Goal: Find contact information: Obtain details needed to contact an individual or organization

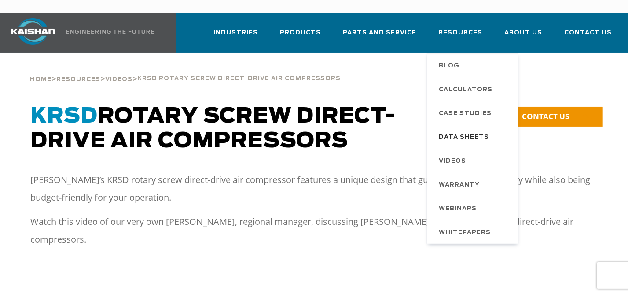
click at [478, 130] on span "Data Sheets" at bounding box center [464, 137] width 50 height 15
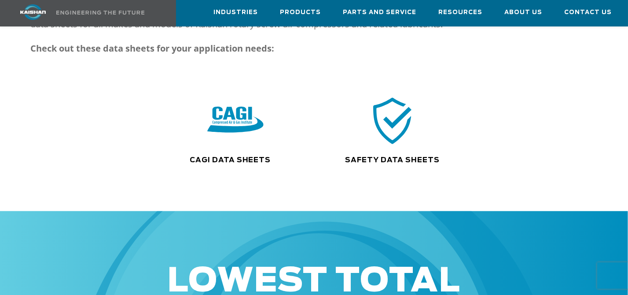
scroll to position [132, 0]
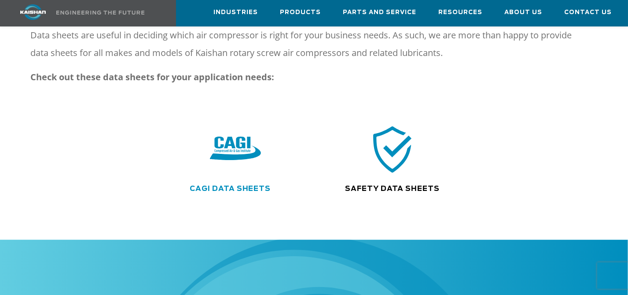
click at [255, 185] on link "CAGI Data Sheets" at bounding box center [230, 188] width 81 height 7
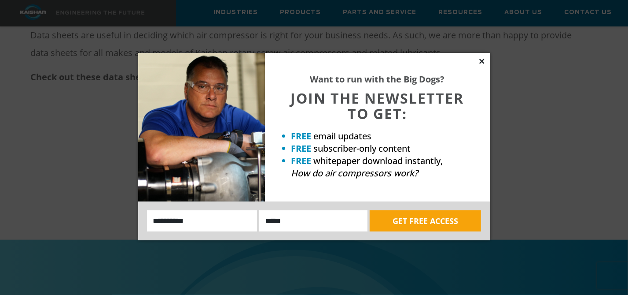
click at [482, 61] on icon at bounding box center [482, 61] width 5 height 5
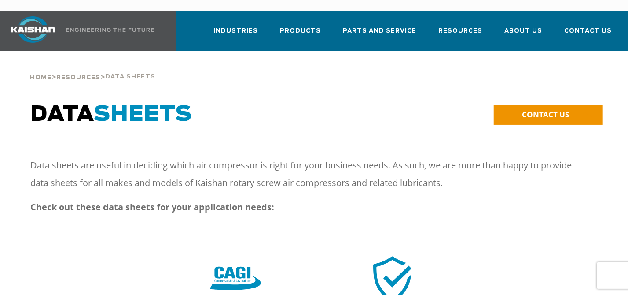
scroll to position [0, 0]
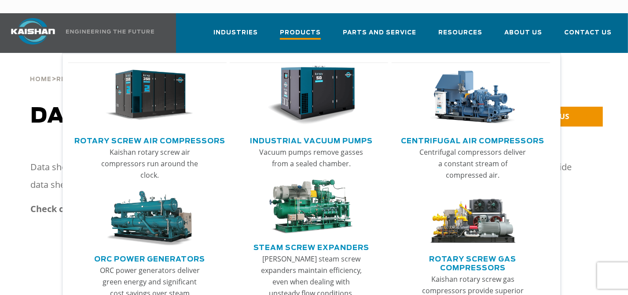
click at [316, 28] on span "Products" at bounding box center [300, 34] width 41 height 12
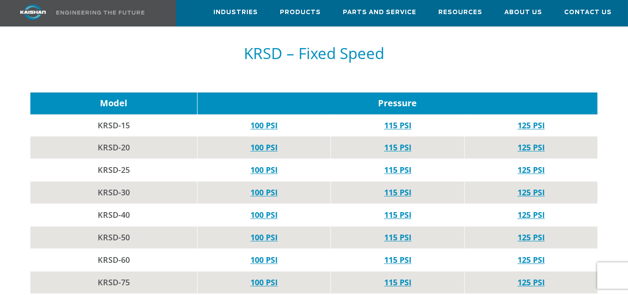
scroll to position [880, 0]
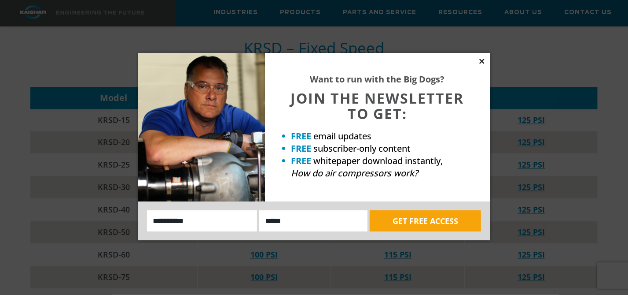
click at [481, 61] on icon at bounding box center [482, 61] width 5 height 5
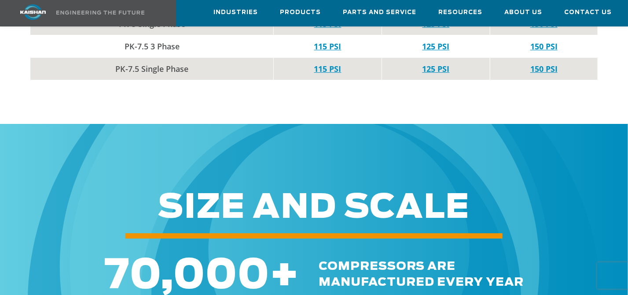
scroll to position [3591, 0]
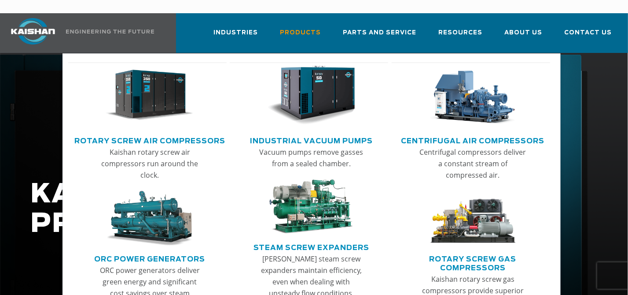
click at [150, 133] on link "Rotary Screw Air Compressors" at bounding box center [149, 139] width 151 height 13
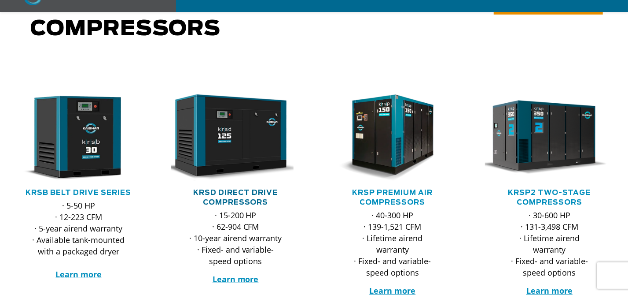
scroll to position [132, 0]
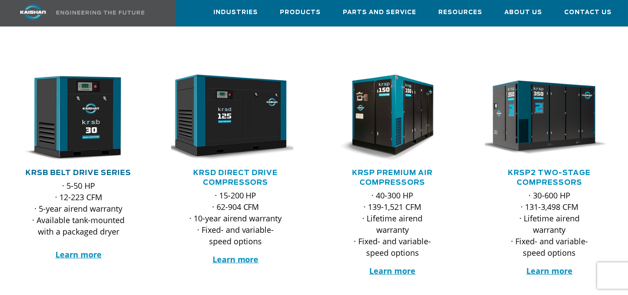
click at [83, 169] on link "KRSB Belt Drive Series" at bounding box center [79, 172] width 106 height 7
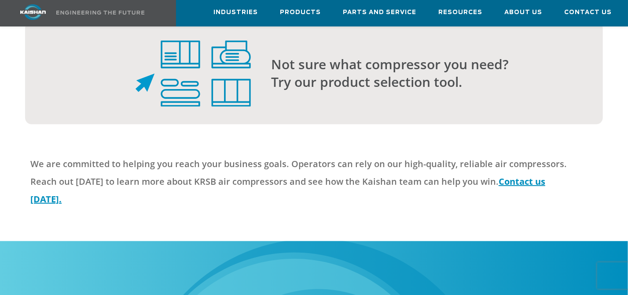
scroll to position [2157, 0]
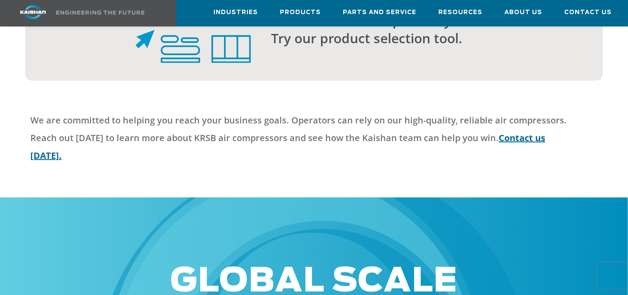
click at [514, 132] on link "Contact us today." at bounding box center [287, 147] width 515 height 30
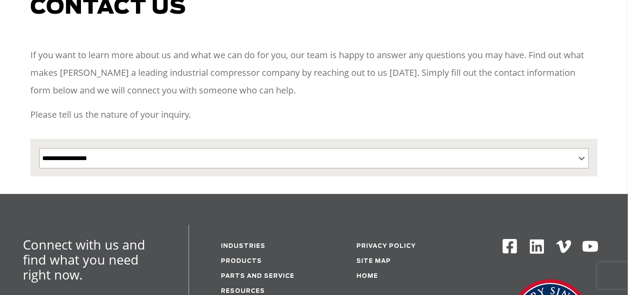
scroll to position [132, 0]
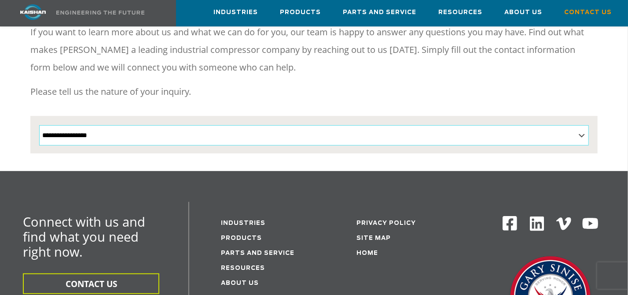
click at [129, 125] on select "**********" at bounding box center [314, 135] width 550 height 20
select select "**********"
click at [39, 125] on select "**********" at bounding box center [314, 135] width 550 height 20
